Goal: Task Accomplishment & Management: Manage account settings

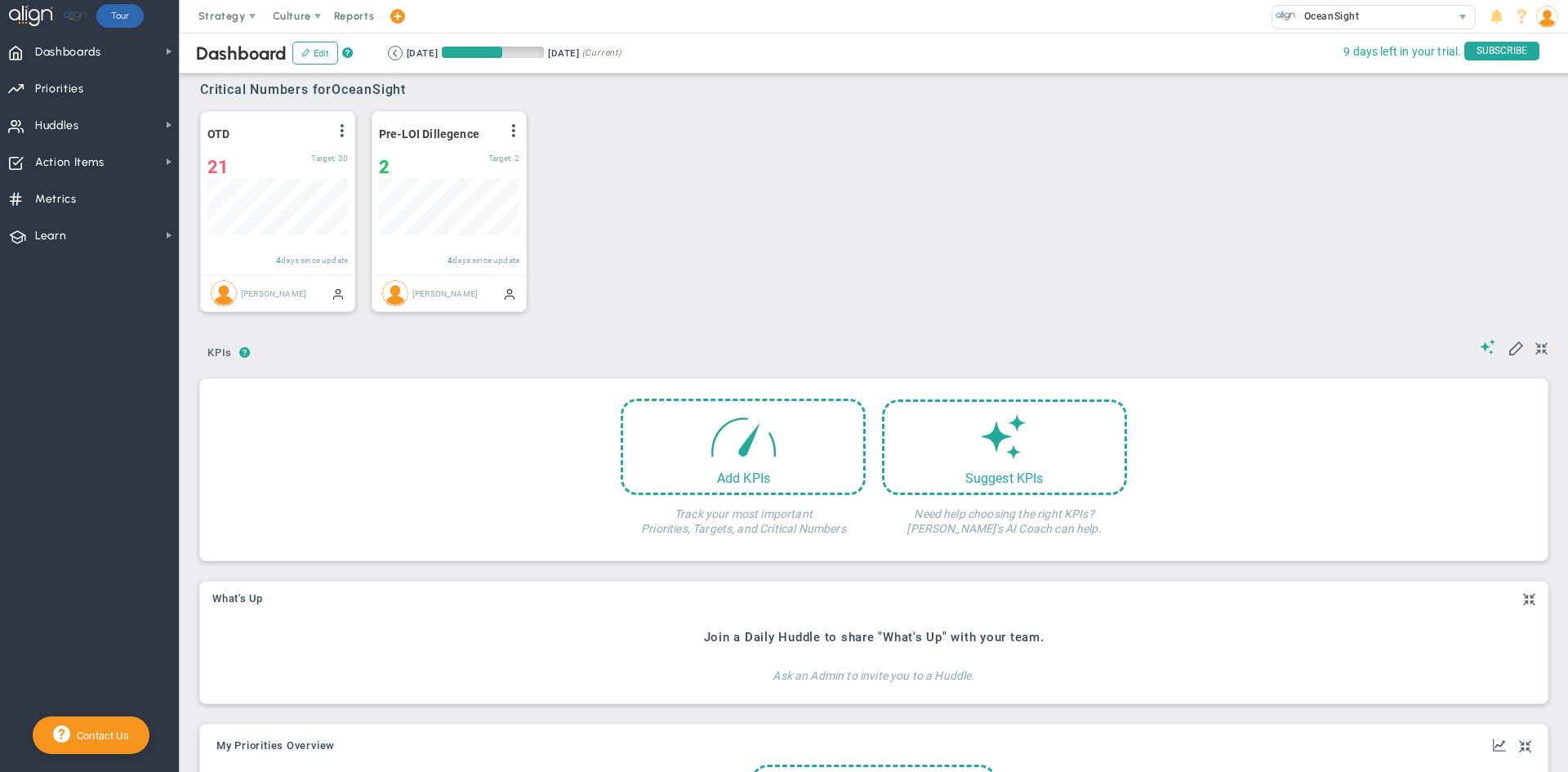
scroll to position [57, 140]
click at [77, 117] on span "Huddles" at bounding box center [56, 126] width 44 height 34
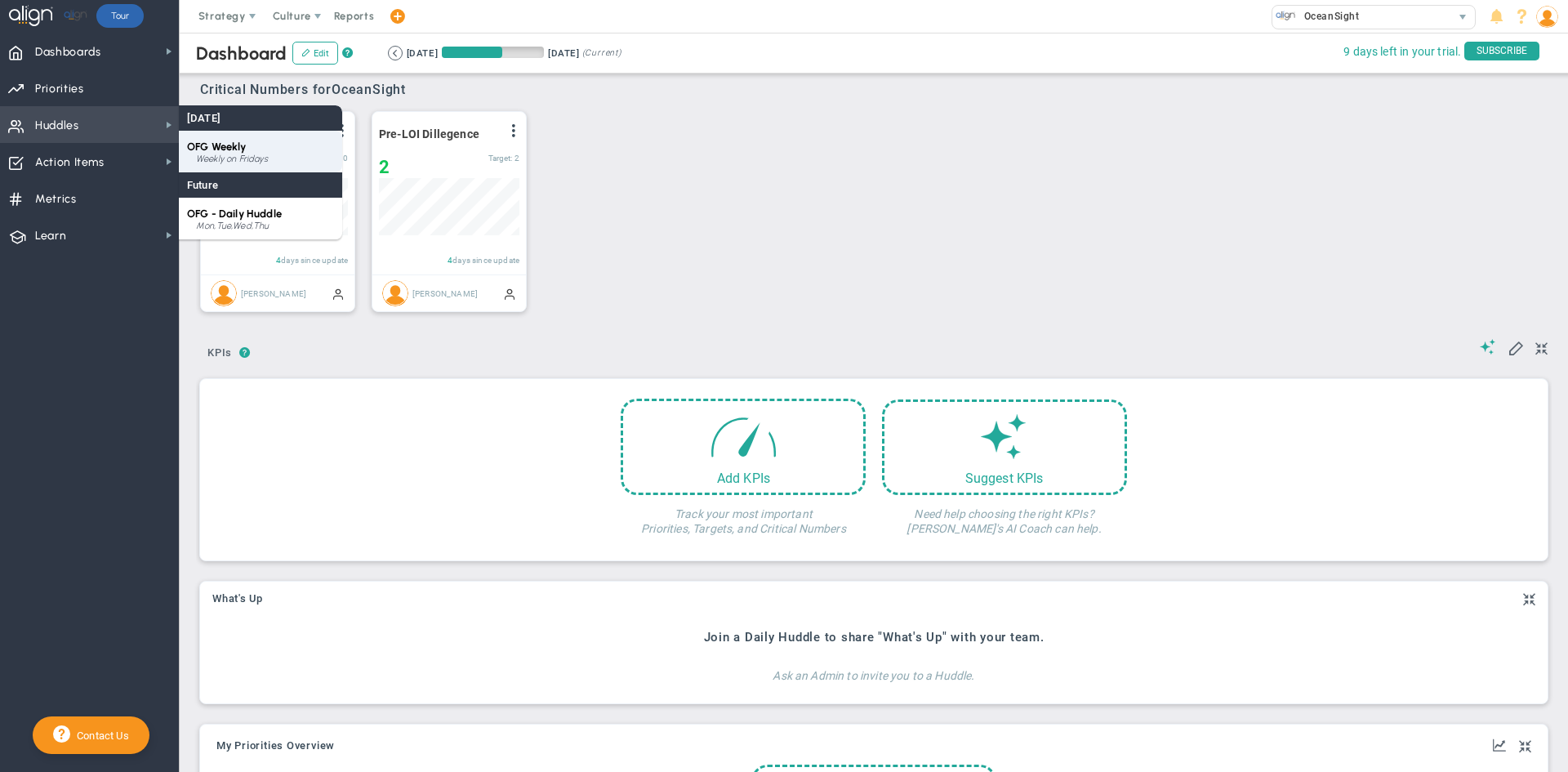
click at [248, 158] on div "Weekly on Fridays" at bounding box center [265, 159] width 138 height 10
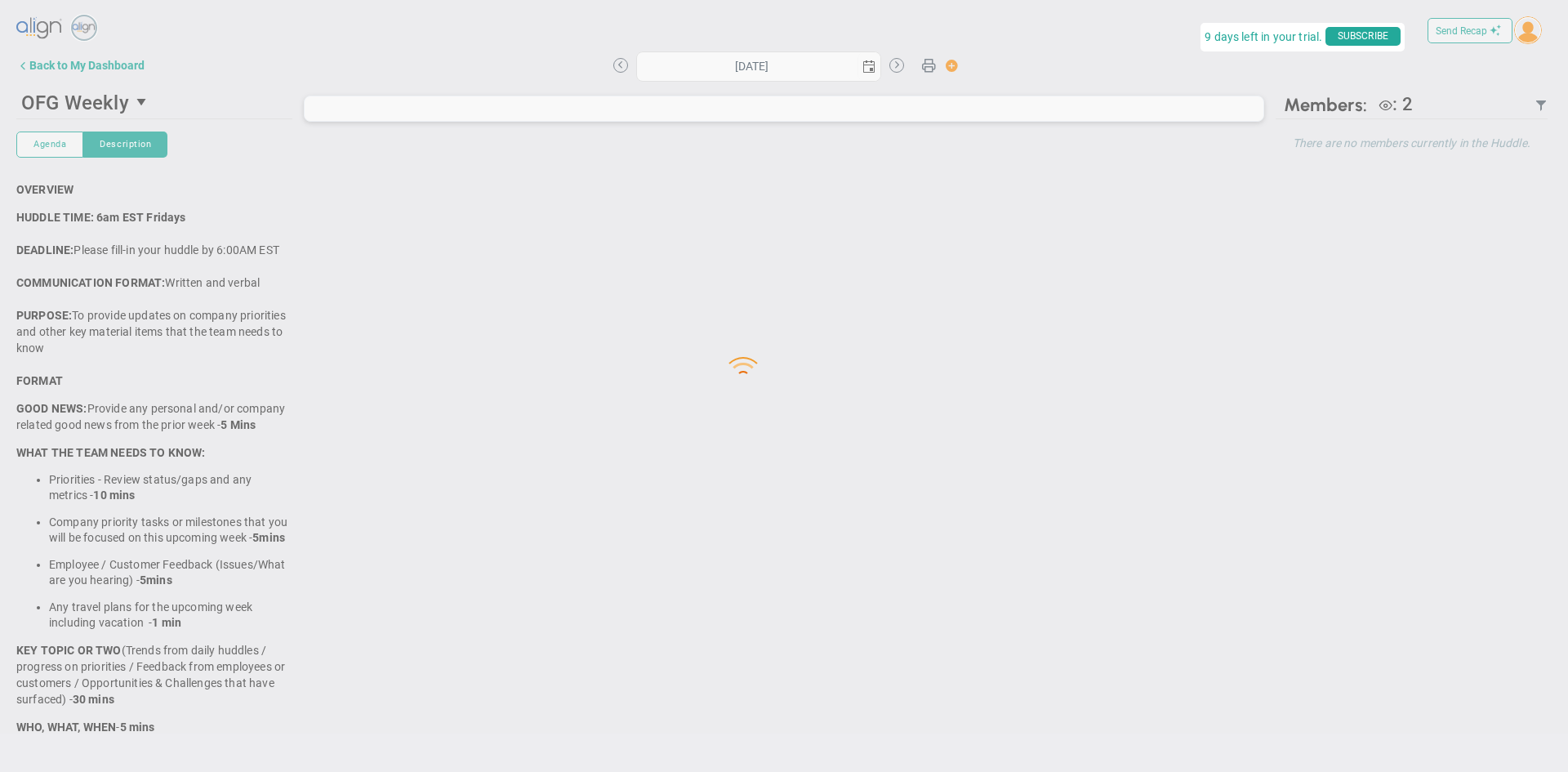
type input "[DATE]"
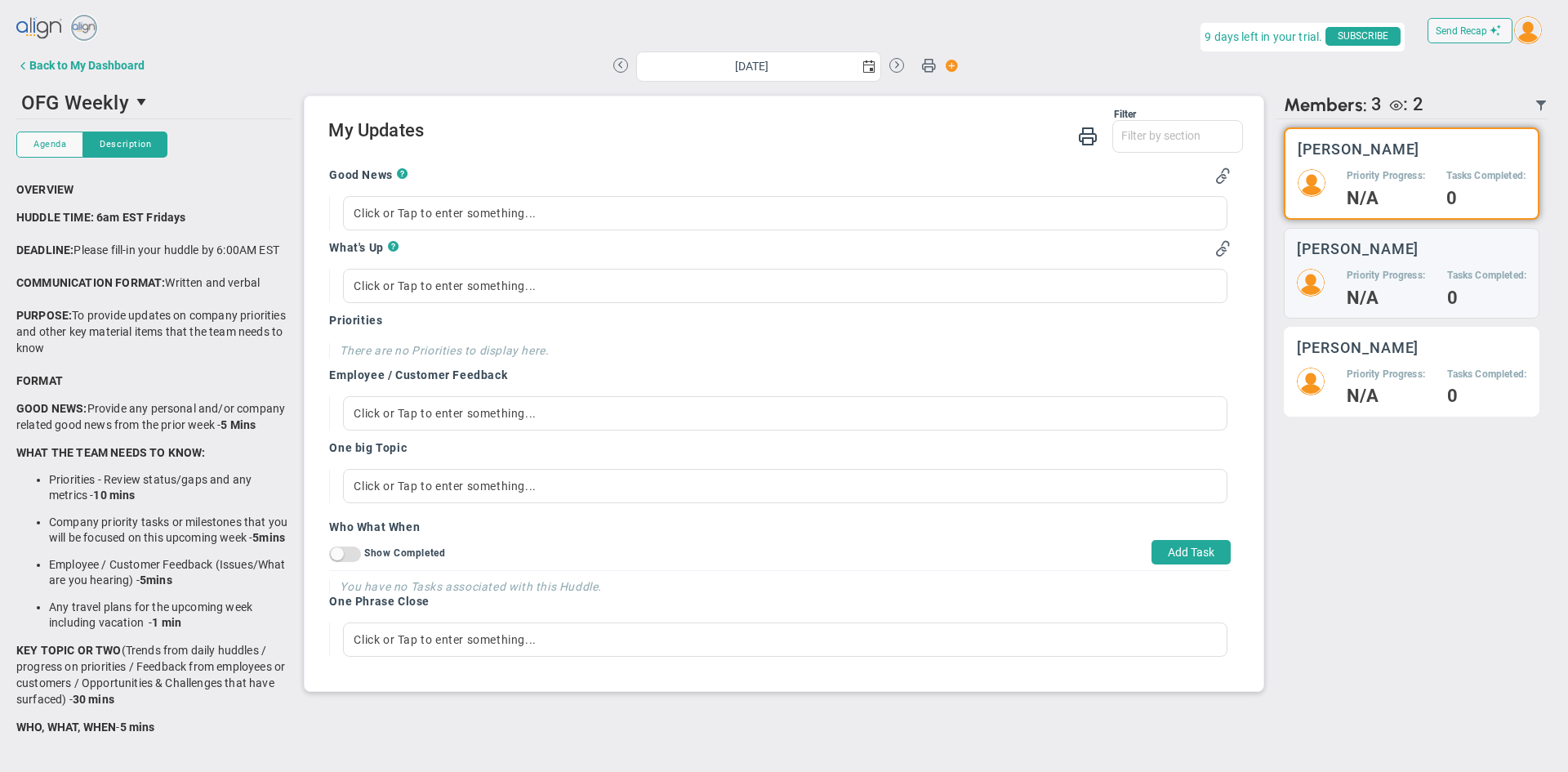
click at [1386, 390] on h4 "N/A" at bounding box center [1386, 396] width 79 height 14
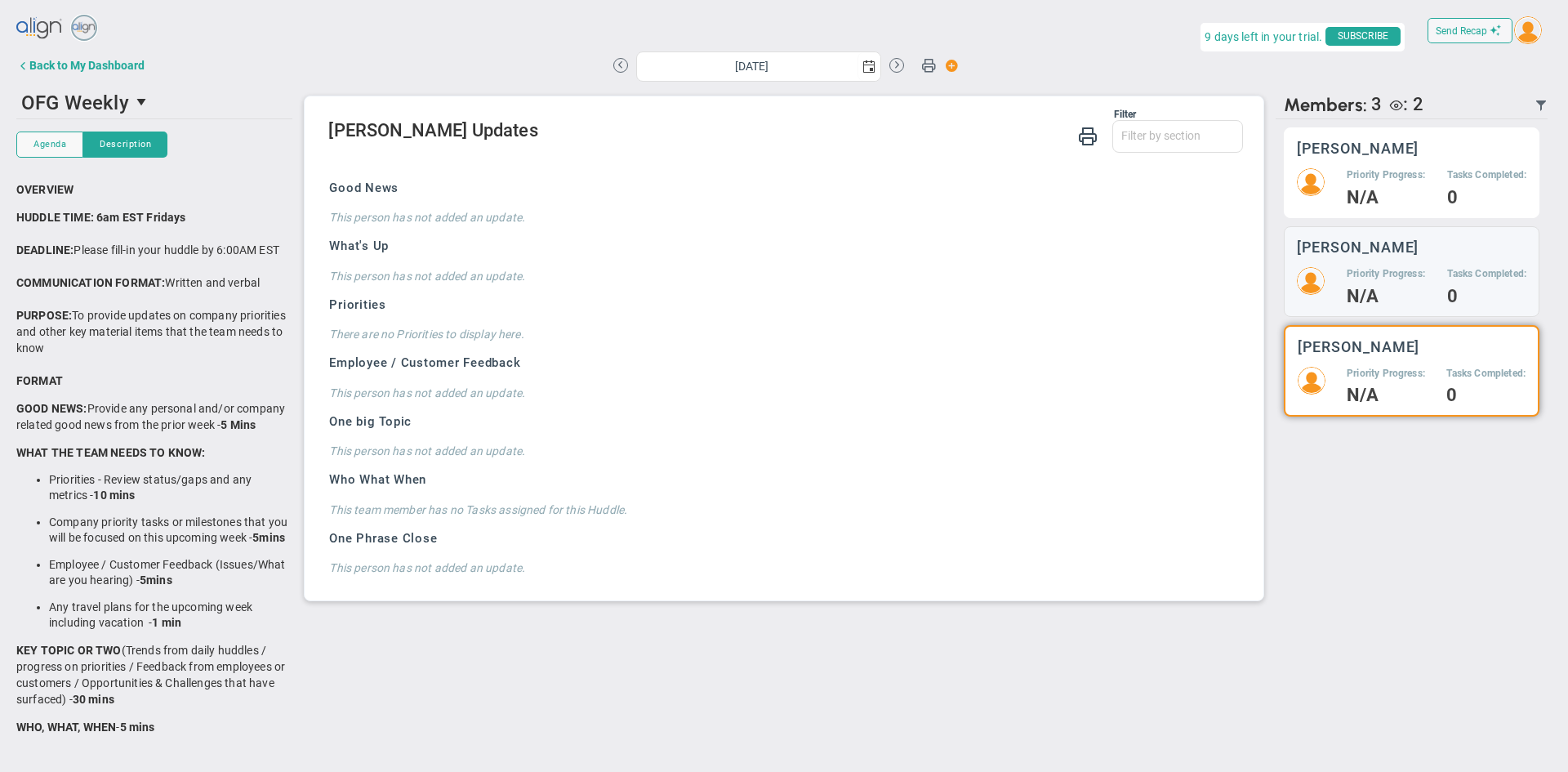
click at [1384, 178] on h5 "Priority Progress:" at bounding box center [1386, 176] width 79 height 14
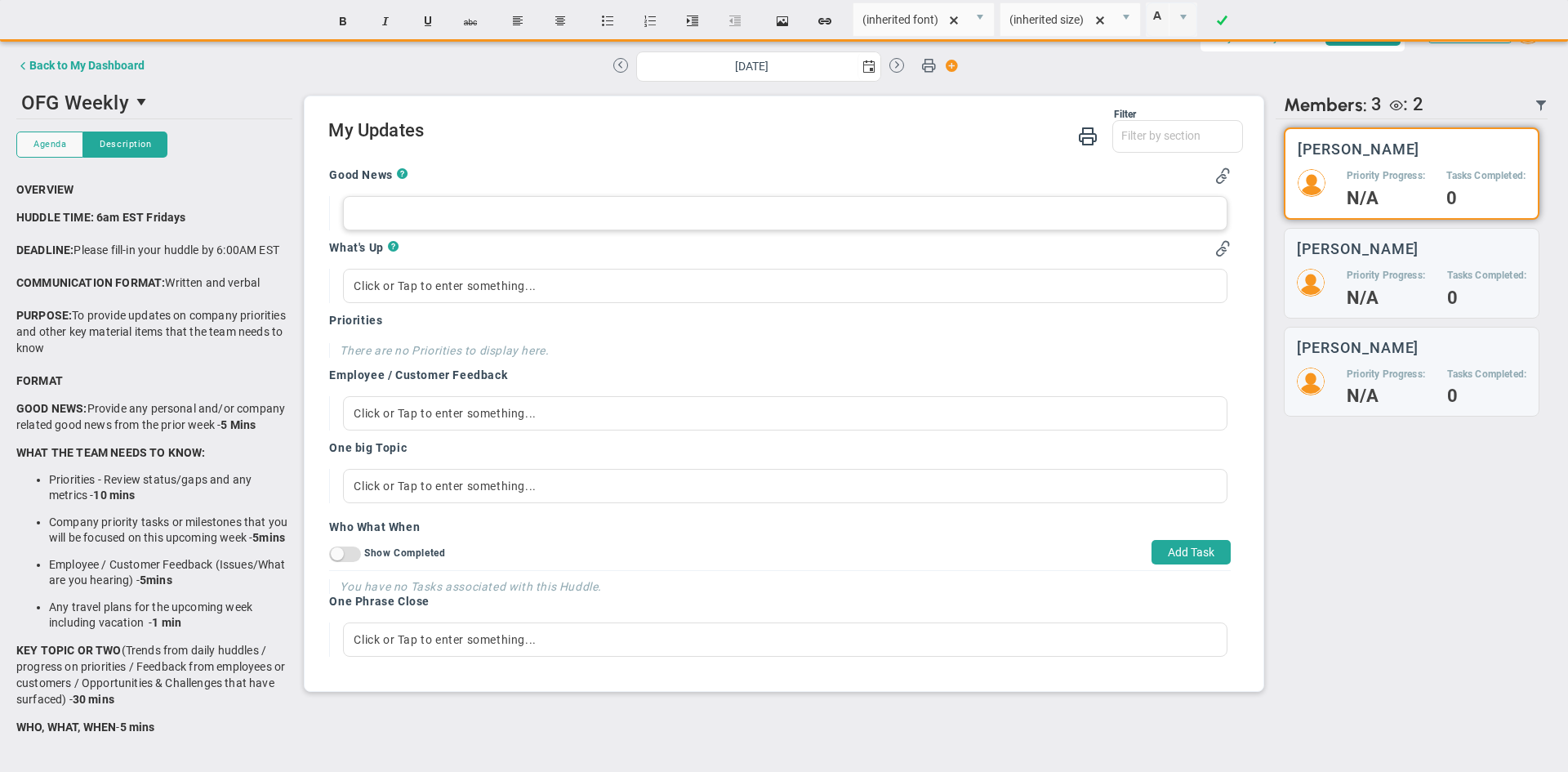
click at [507, 221] on div at bounding box center [784, 213] width 884 height 34
click at [395, 244] on span "?" at bounding box center [394, 249] width 12 height 19
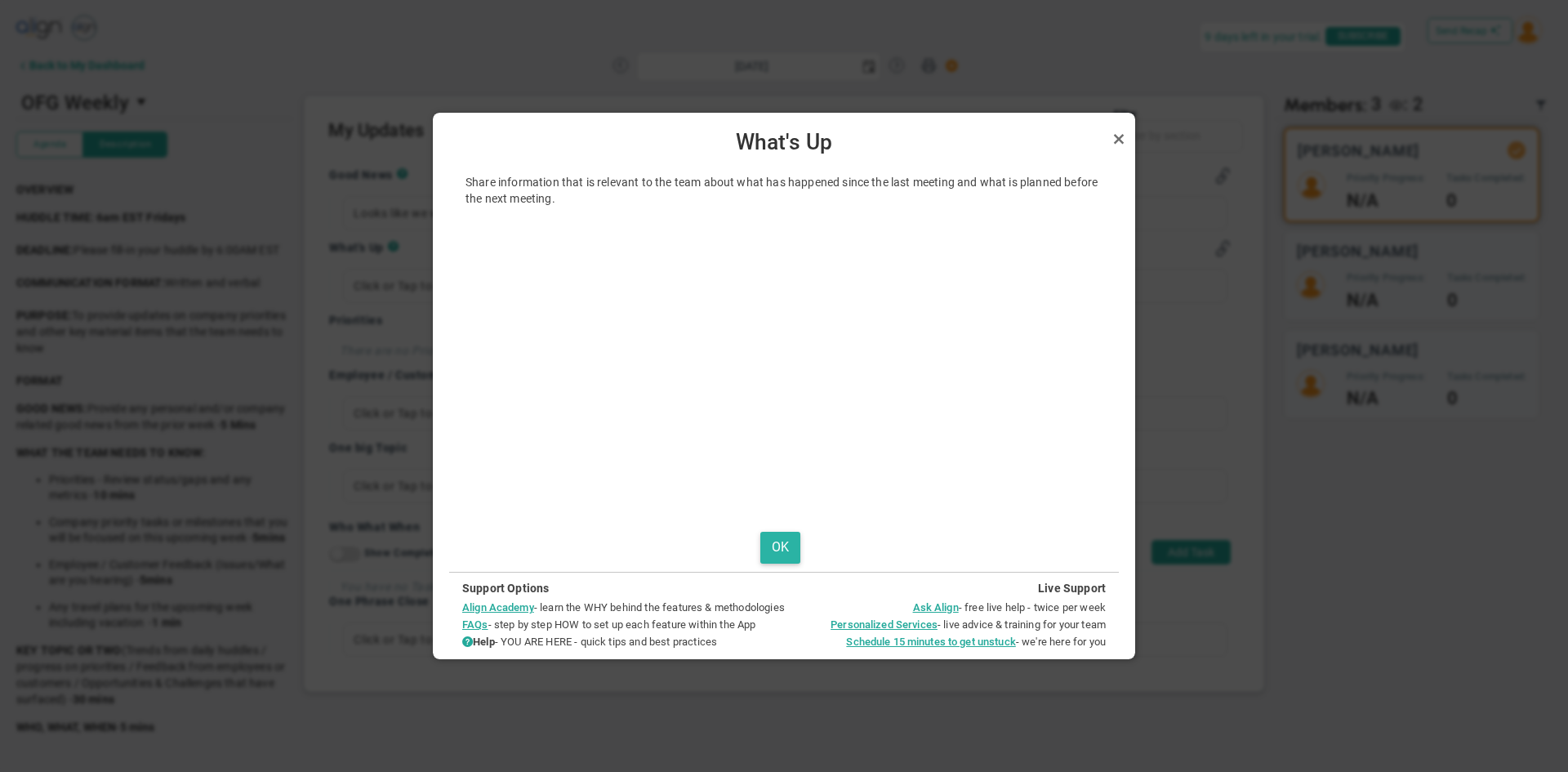
click at [781, 544] on button "OK" at bounding box center [780, 548] width 40 height 32
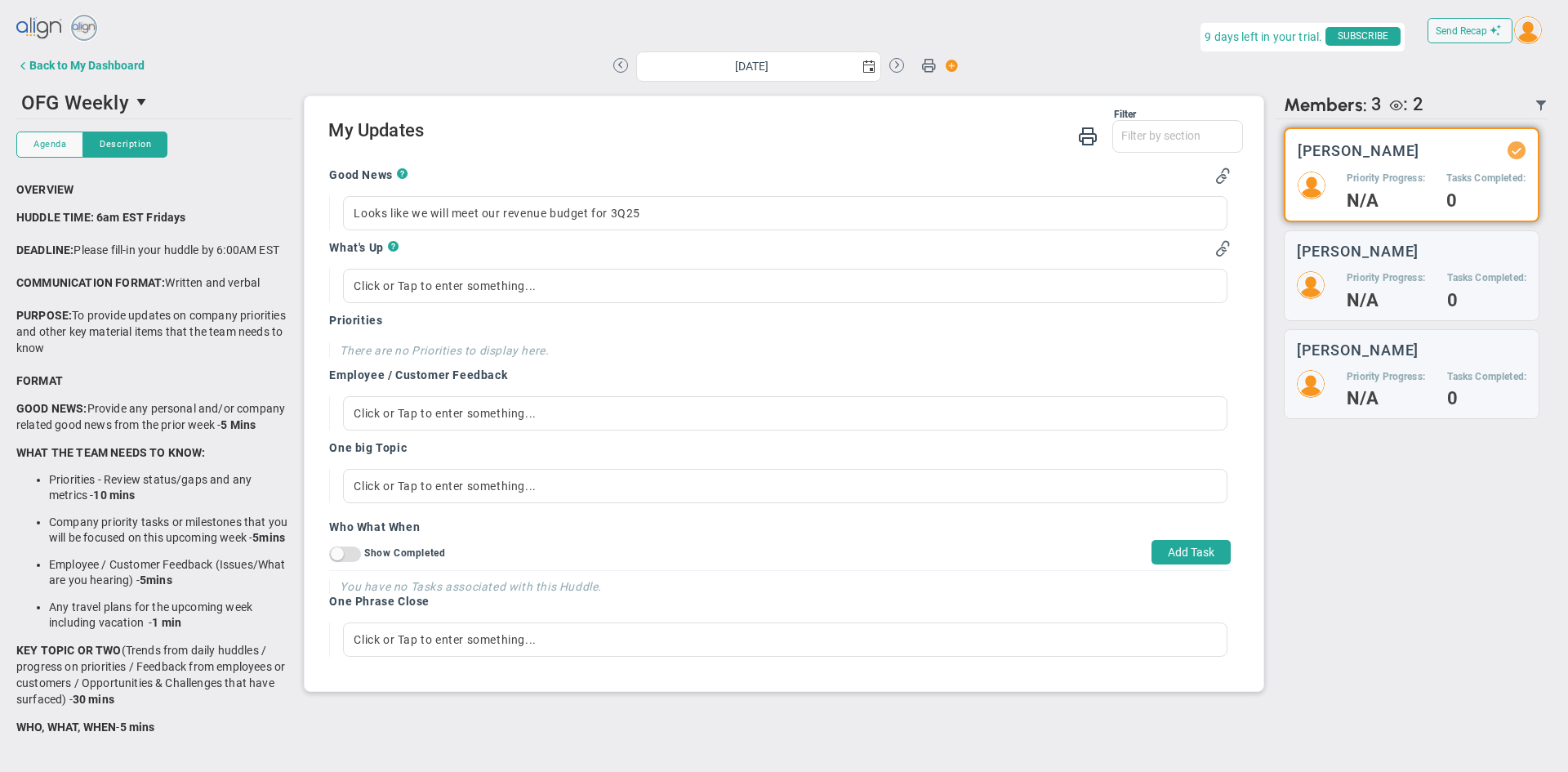
click at [384, 261] on div "What's Up ? Click or Tap to enter something..." at bounding box center [780, 271] width 901 height 62
click at [369, 293] on div "Click or Tap to enter something..." at bounding box center [784, 286] width 884 height 34
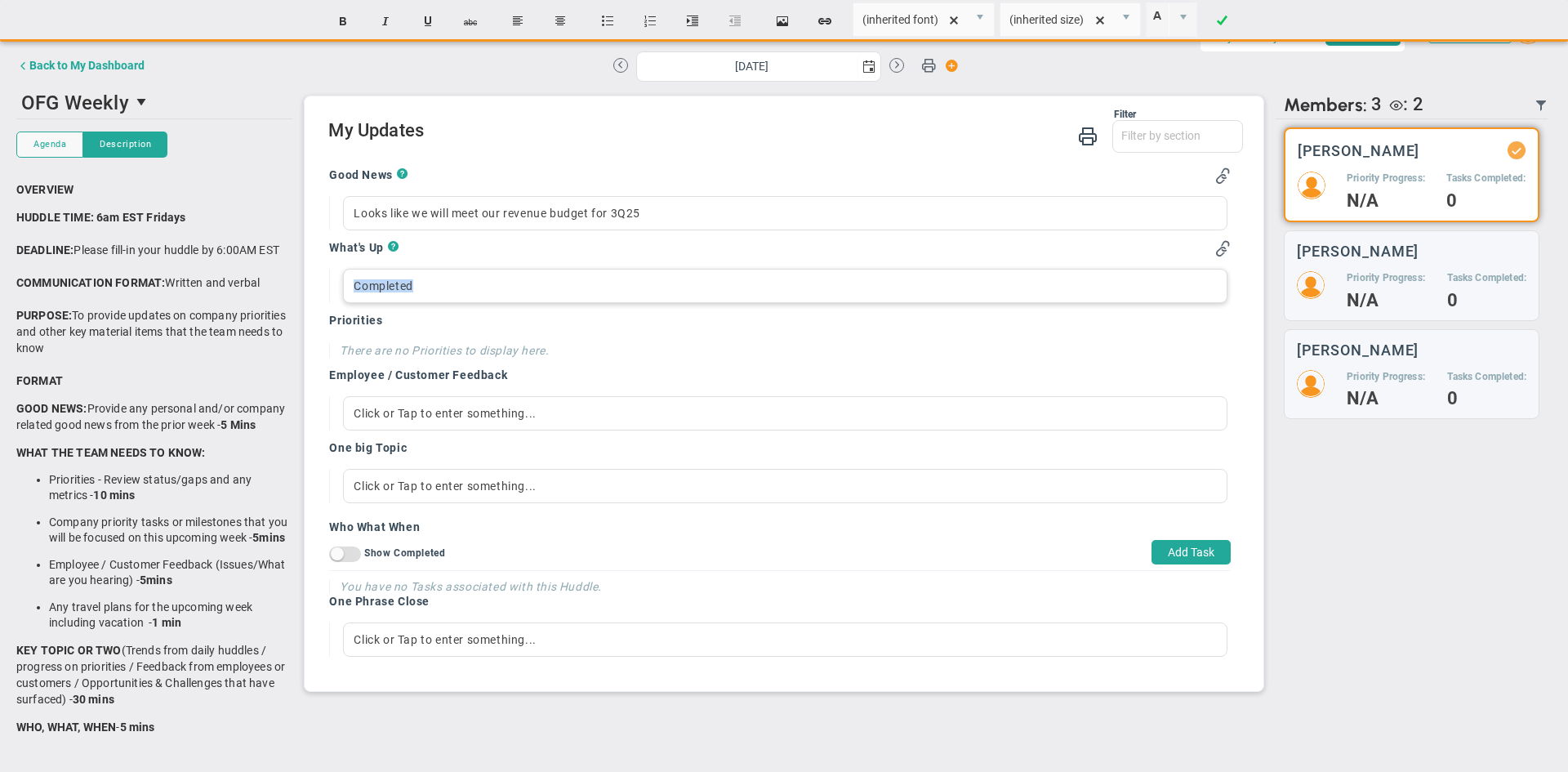
drag, startPoint x: 355, startPoint y: 288, endPoint x: 454, endPoint y: 283, distance: 99.1
click at [454, 283] on div "Completed" at bounding box center [784, 286] width 884 height 34
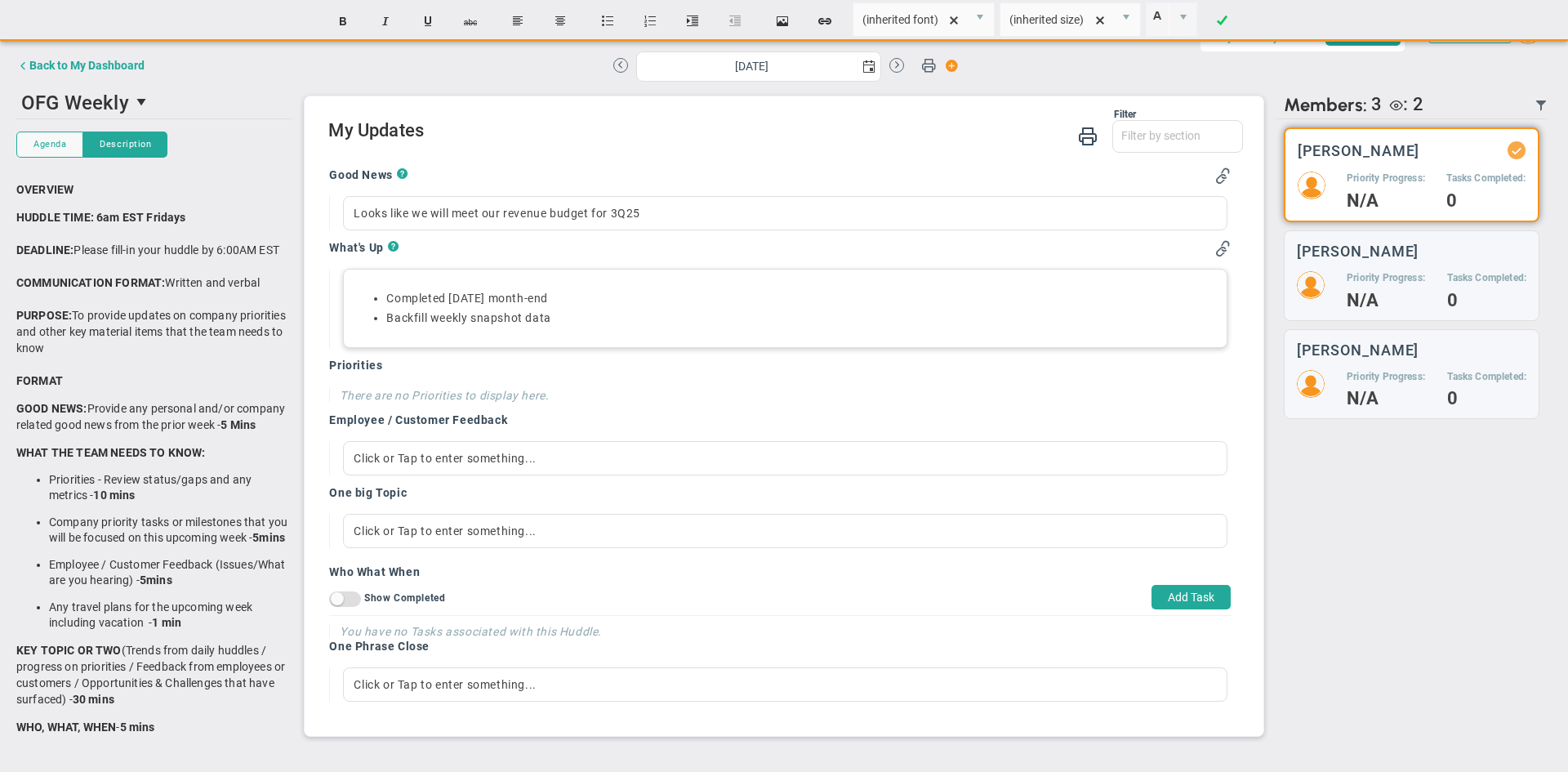
click at [583, 335] on div "Completed [DATE] month-end Backfill weekly snapshot data" at bounding box center [784, 308] width 884 height 79
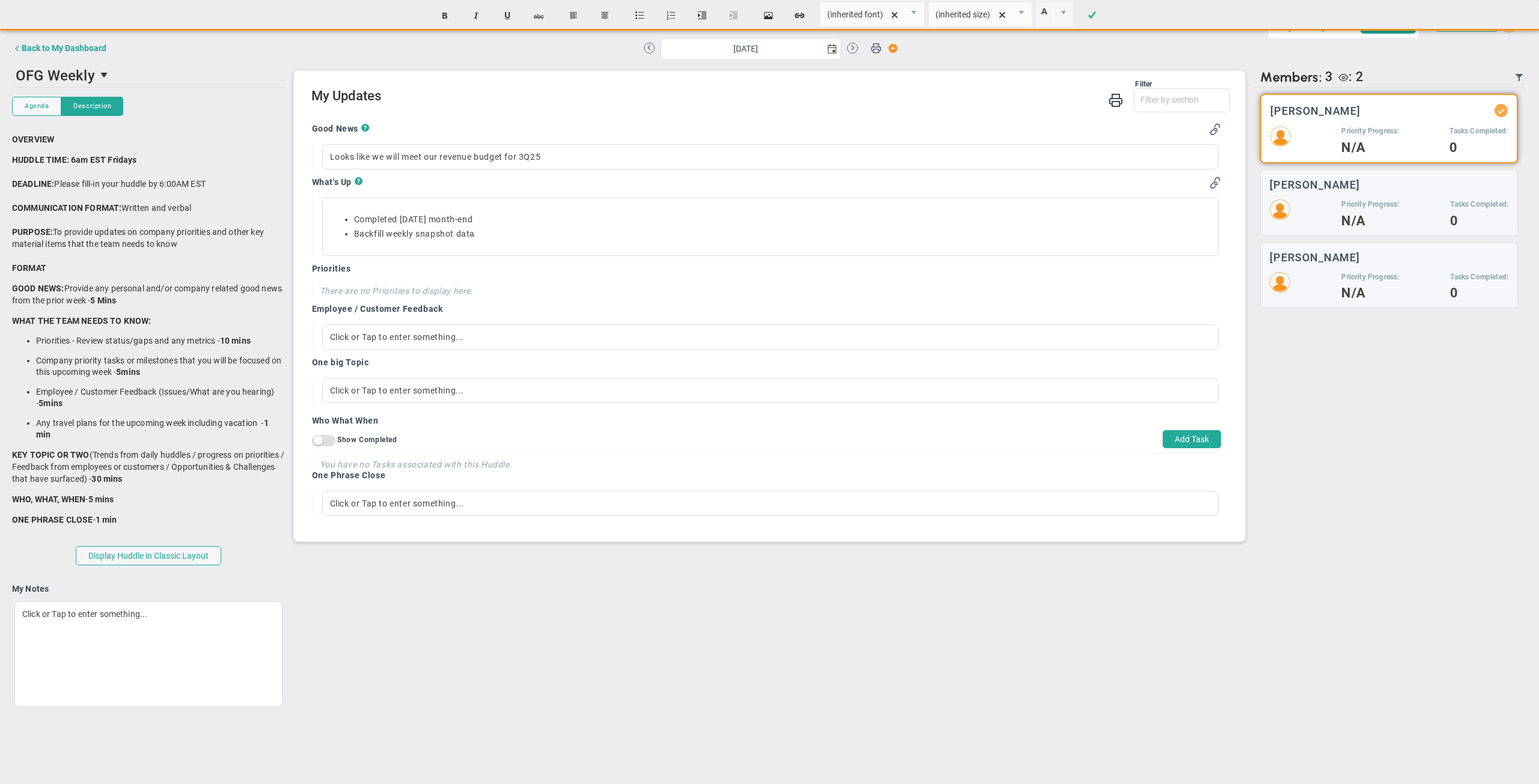
click at [1153, 62] on div "Back to My Dashboard [DATE]" at bounding box center [769, 49] width 1515 height 27
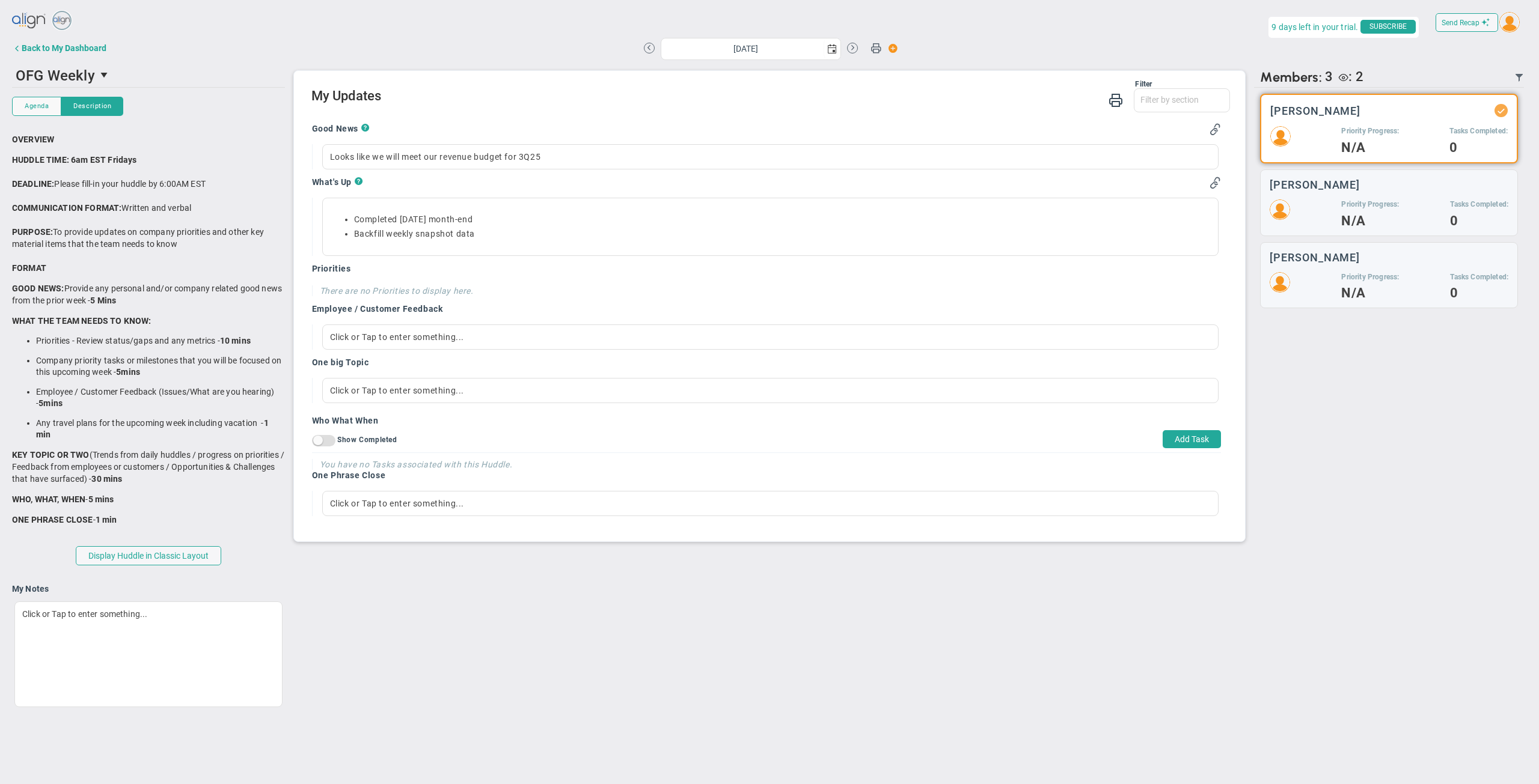
click at [1153, 24] on img at bounding box center [1509, 22] width 20 height 20
click at [1153, 137] on span "Sign Out" at bounding box center [1492, 144] width 91 height 24
